Goal: Transaction & Acquisition: Purchase product/service

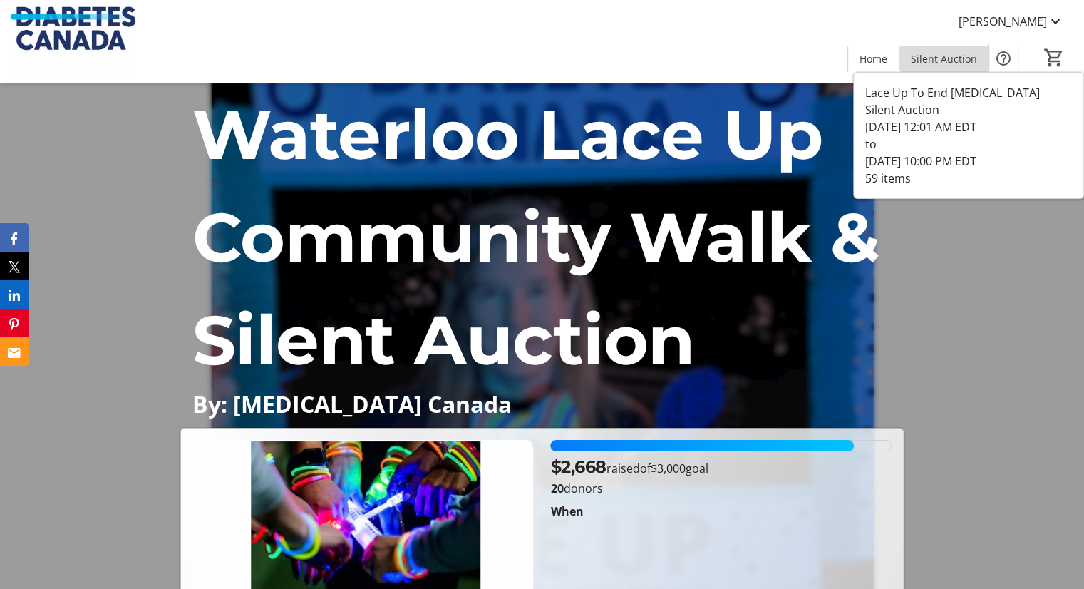
click at [955, 66] on span "Silent Auction" at bounding box center [944, 58] width 66 height 15
